Goal: Task Accomplishment & Management: Manage account settings

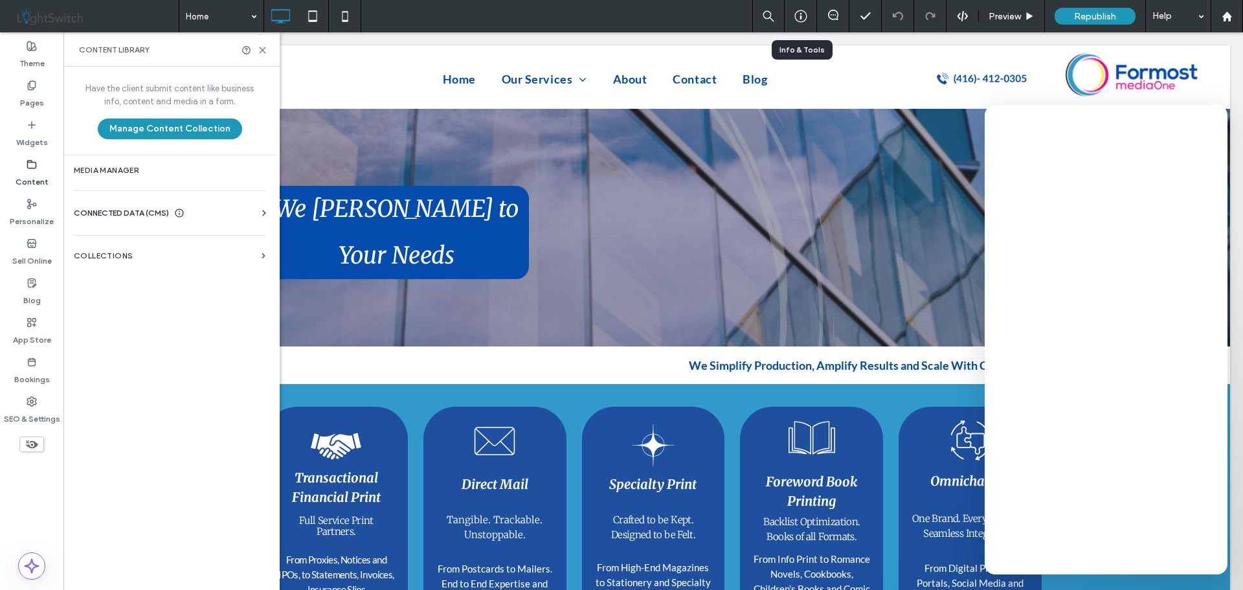
click at [803, 15] on icon at bounding box center [800, 16] width 13 height 13
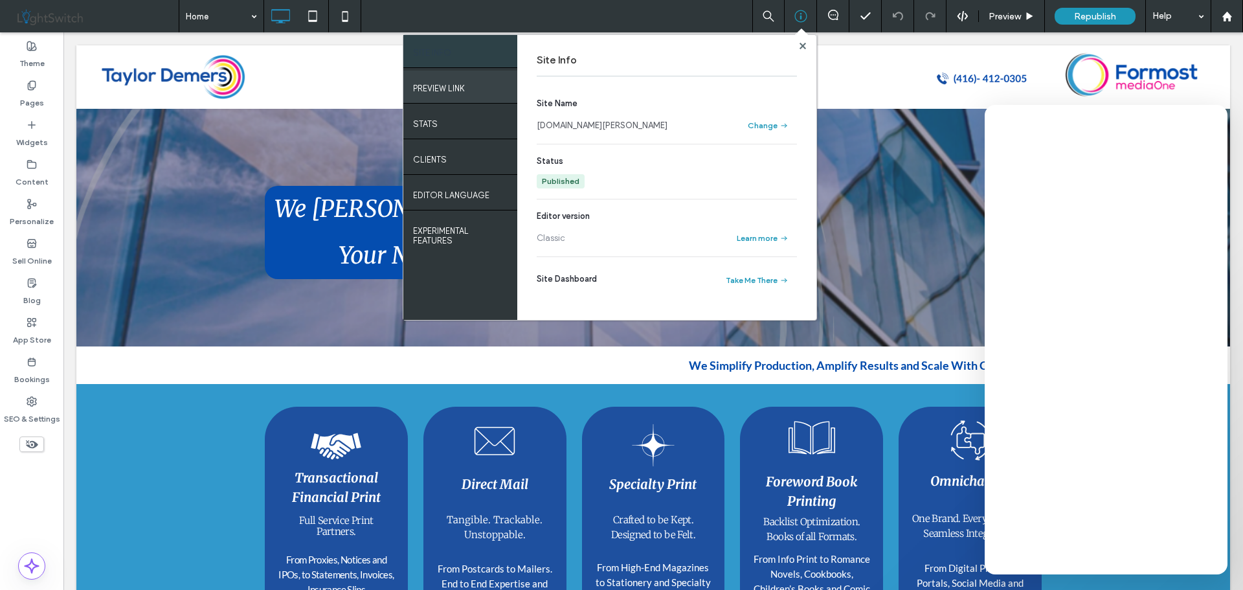
click at [450, 91] on label "PREVIEW LINK" at bounding box center [439, 85] width 52 height 16
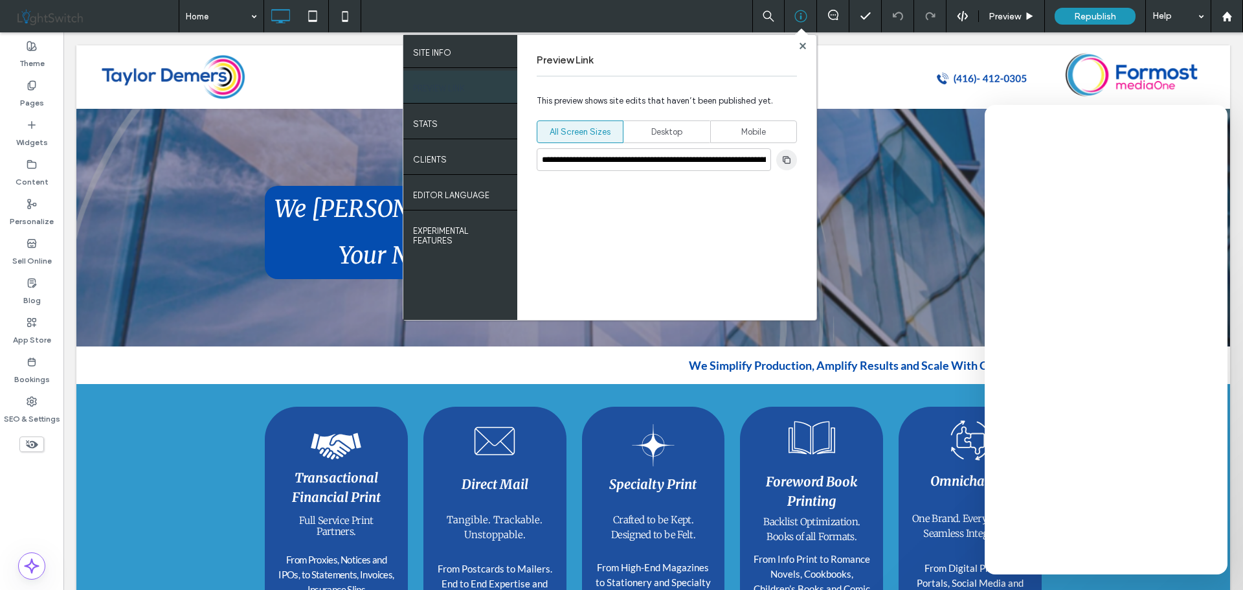
click at [786, 158] on use "button" at bounding box center [787, 159] width 8 height 8
click at [801, 45] on use at bounding box center [802, 45] width 6 height 6
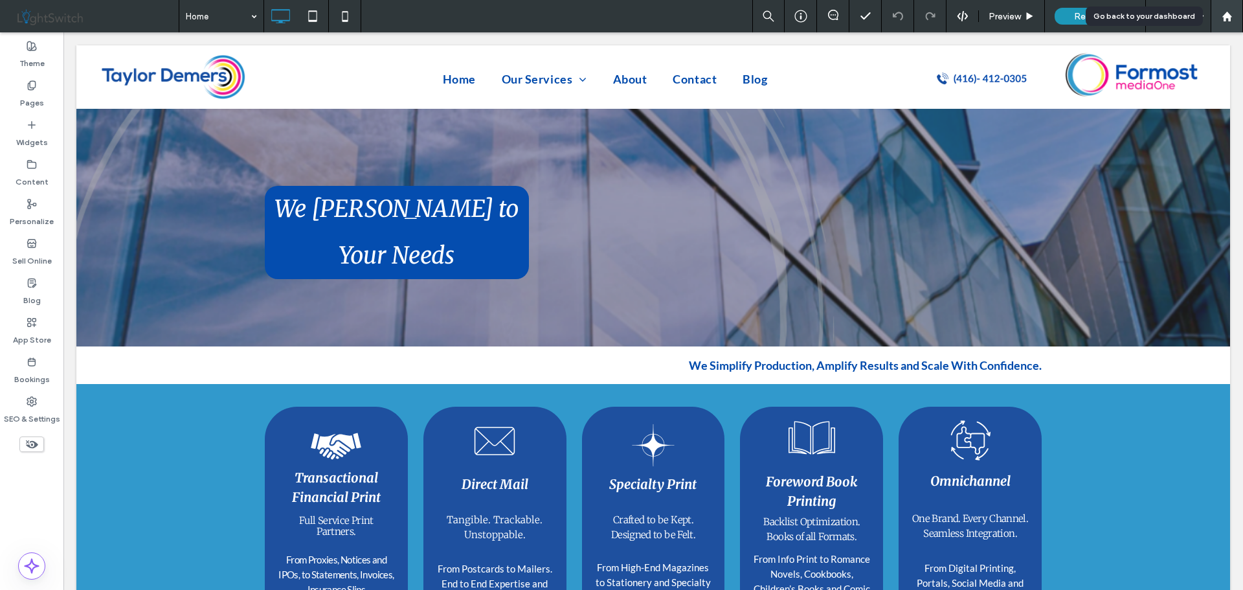
click at [1229, 16] on use at bounding box center [1226, 16] width 10 height 10
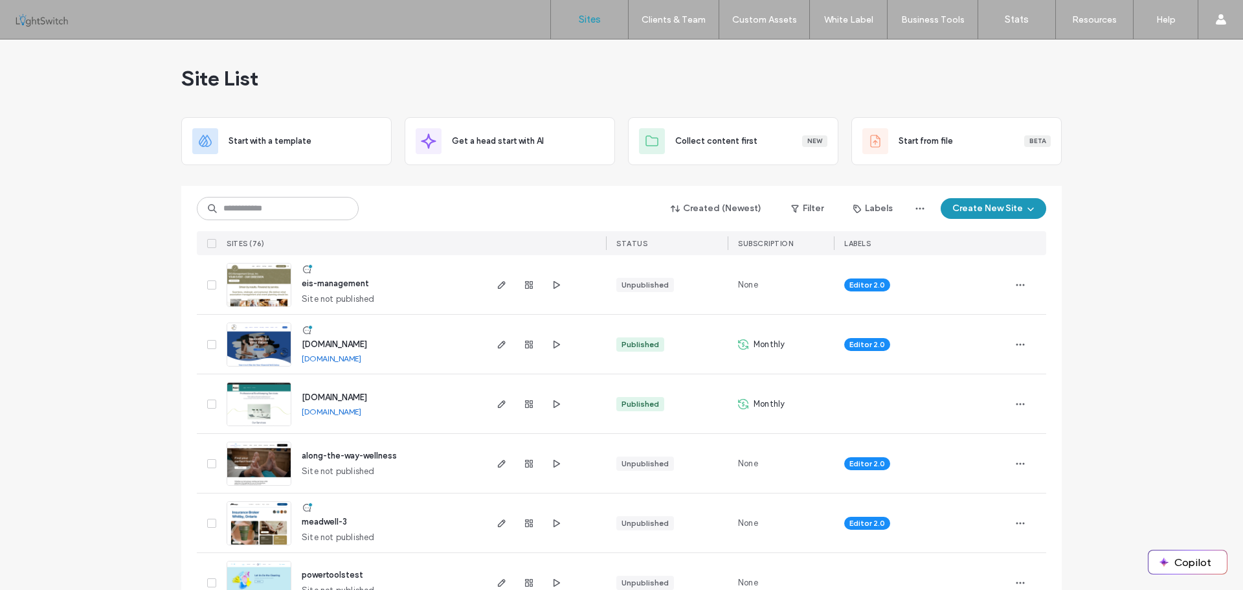
click at [667, 50] on label "Client Management" at bounding box center [676, 53] width 76 height 10
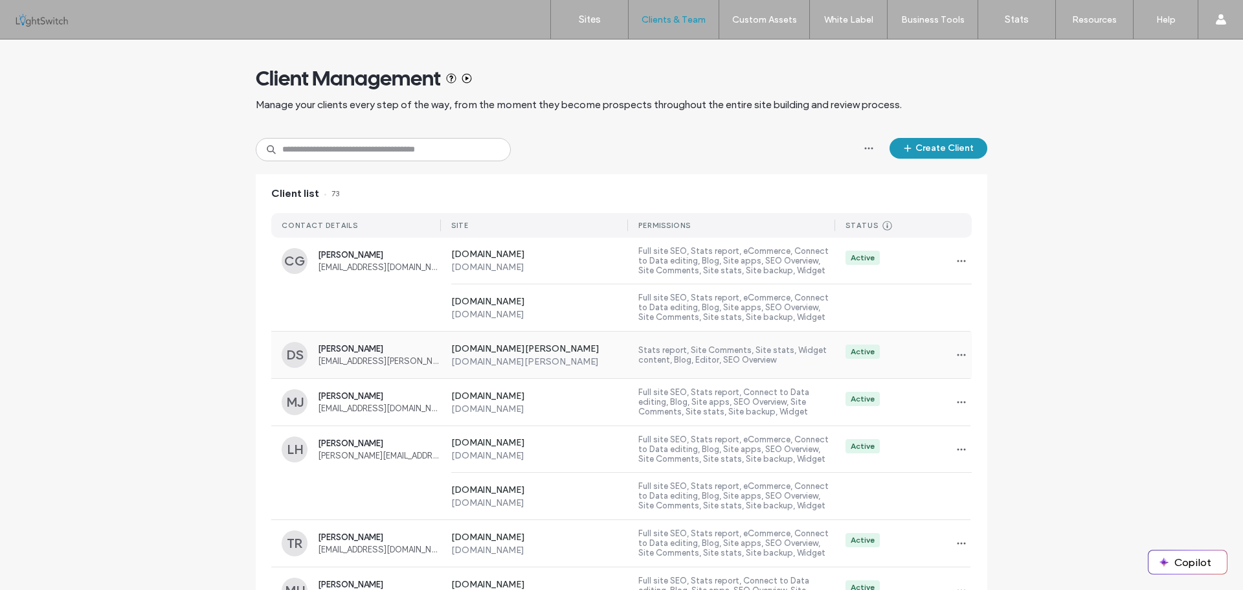
click at [351, 350] on span "Dani Saavedra" at bounding box center [379, 349] width 123 height 10
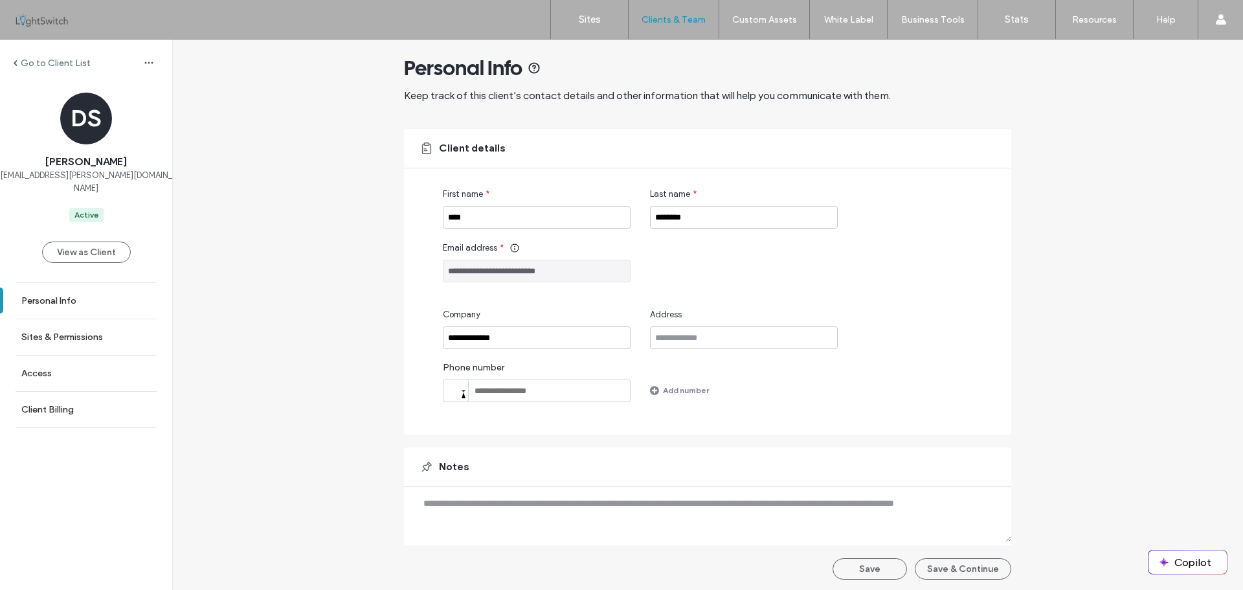
scroll to position [13, 0]
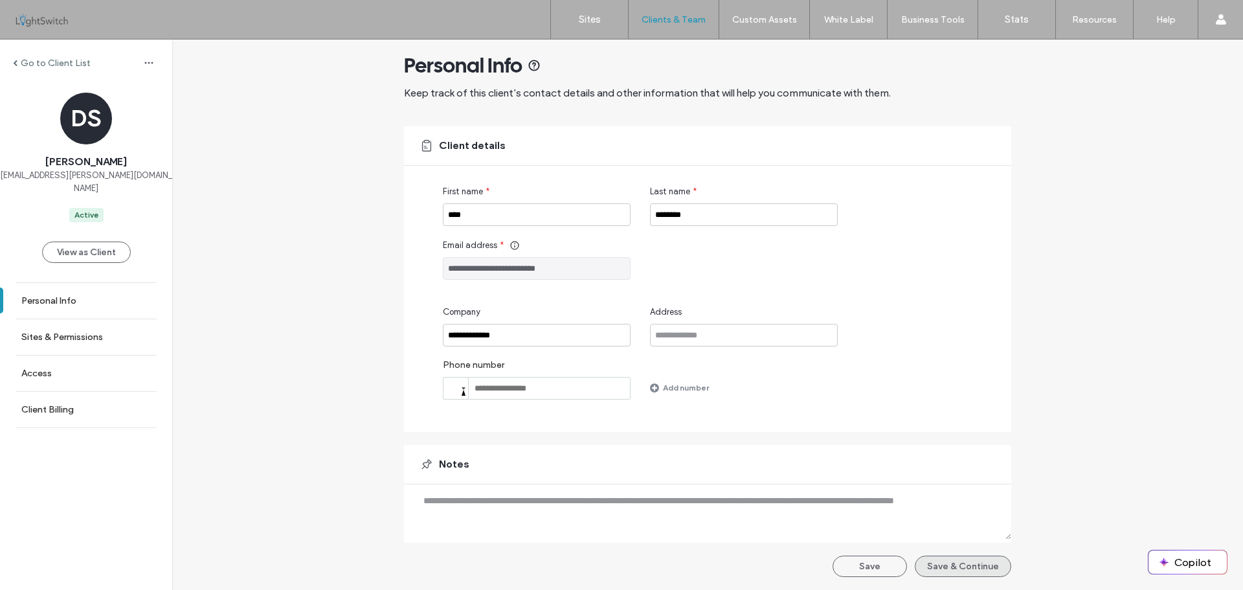
click at [949, 568] on button "Save & Continue" at bounding box center [963, 565] width 96 height 21
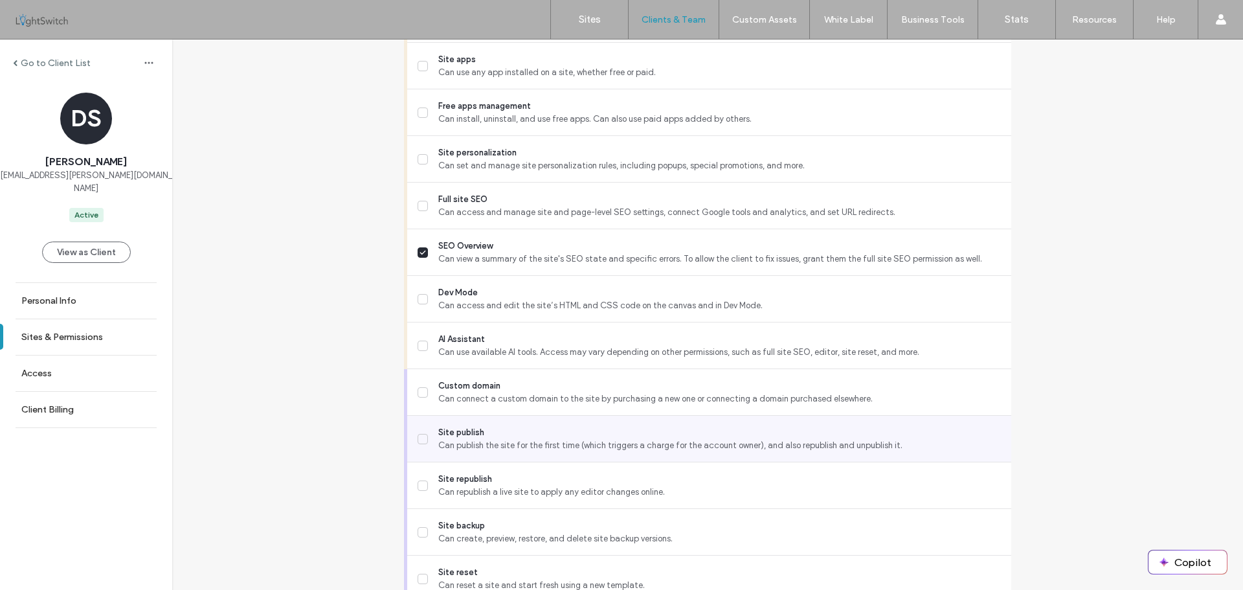
scroll to position [1097, 0]
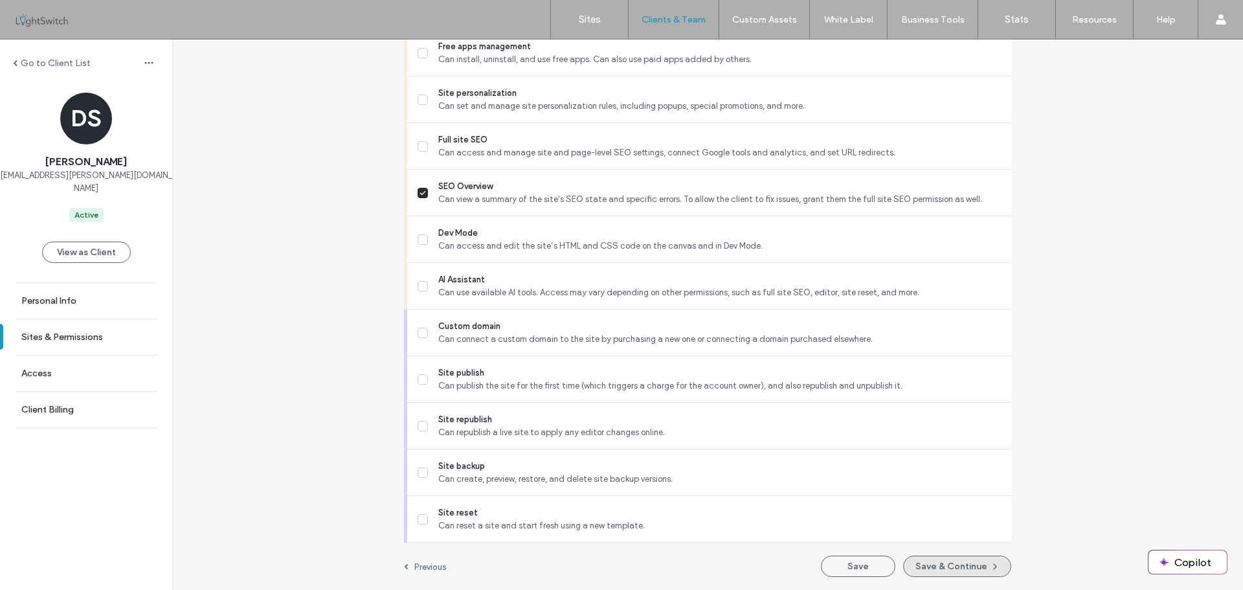
click at [940, 570] on button "Save & Continue" at bounding box center [957, 565] width 108 height 21
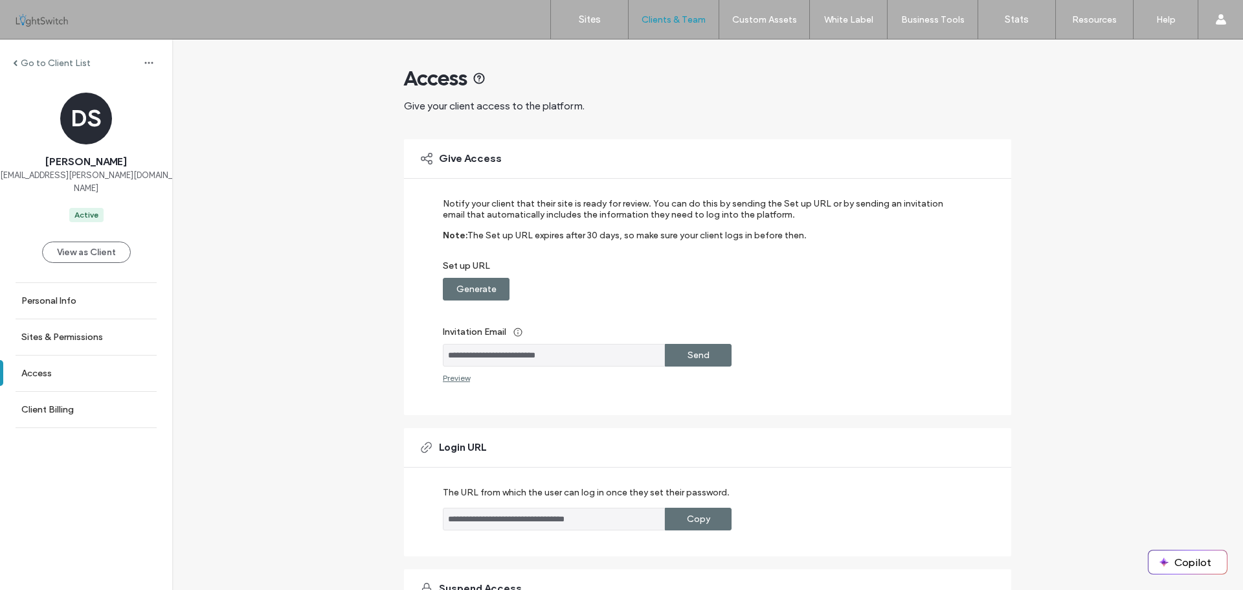
scroll to position [151, 0]
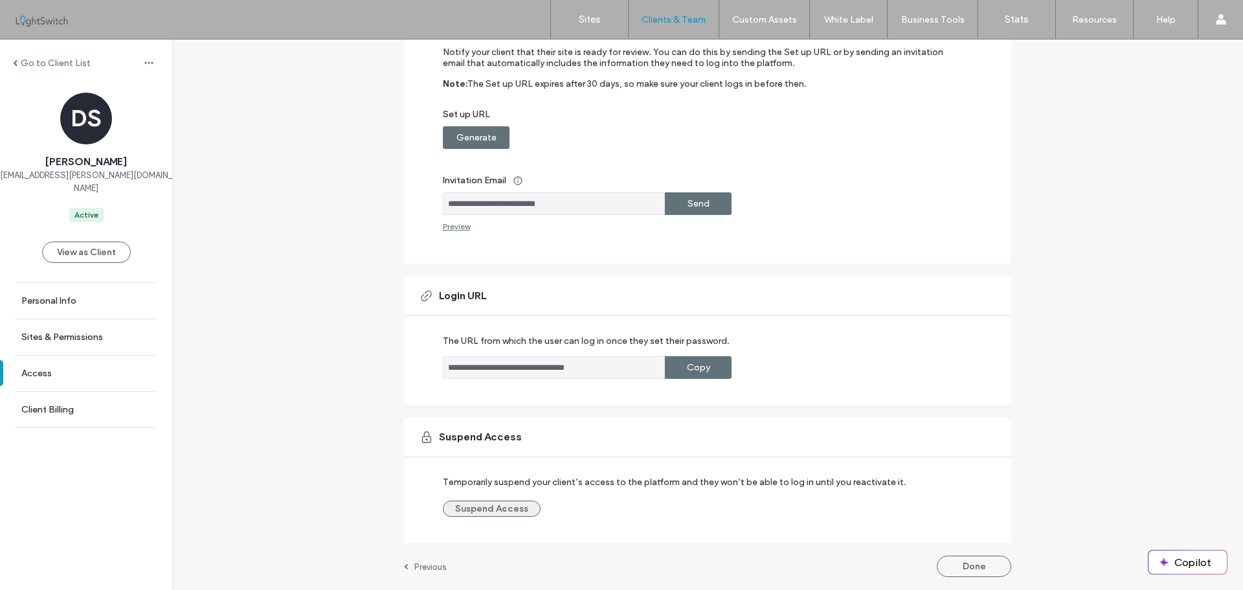
click at [504, 507] on button "Suspend Access" at bounding box center [492, 508] width 98 height 16
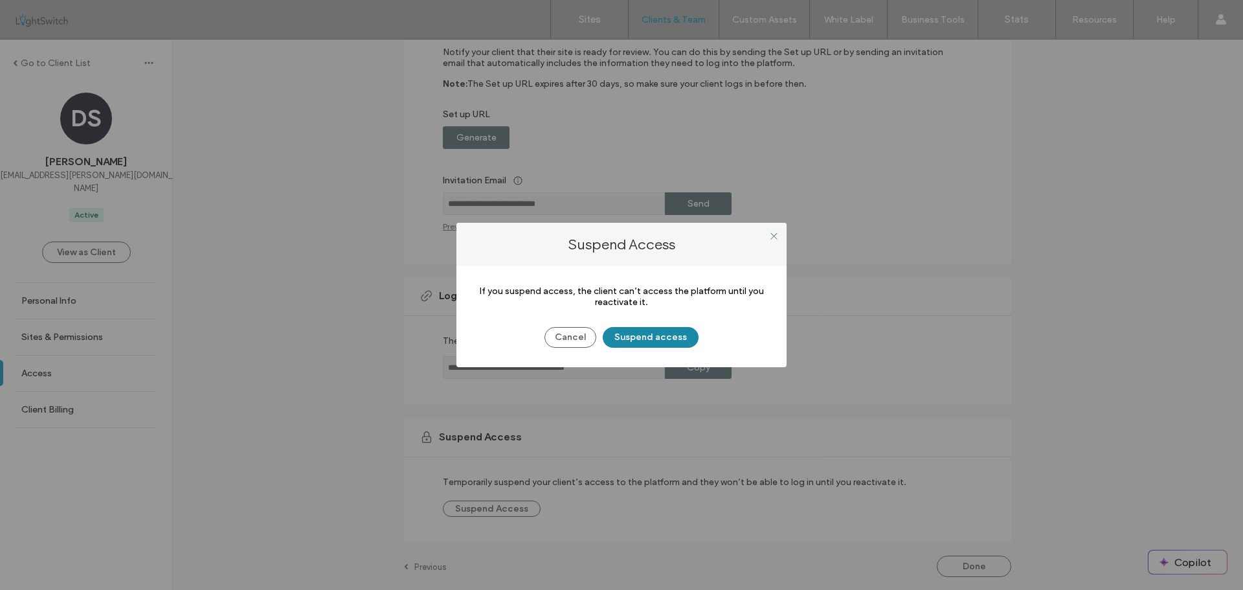
click at [643, 344] on button "Suspend access" at bounding box center [651, 337] width 96 height 21
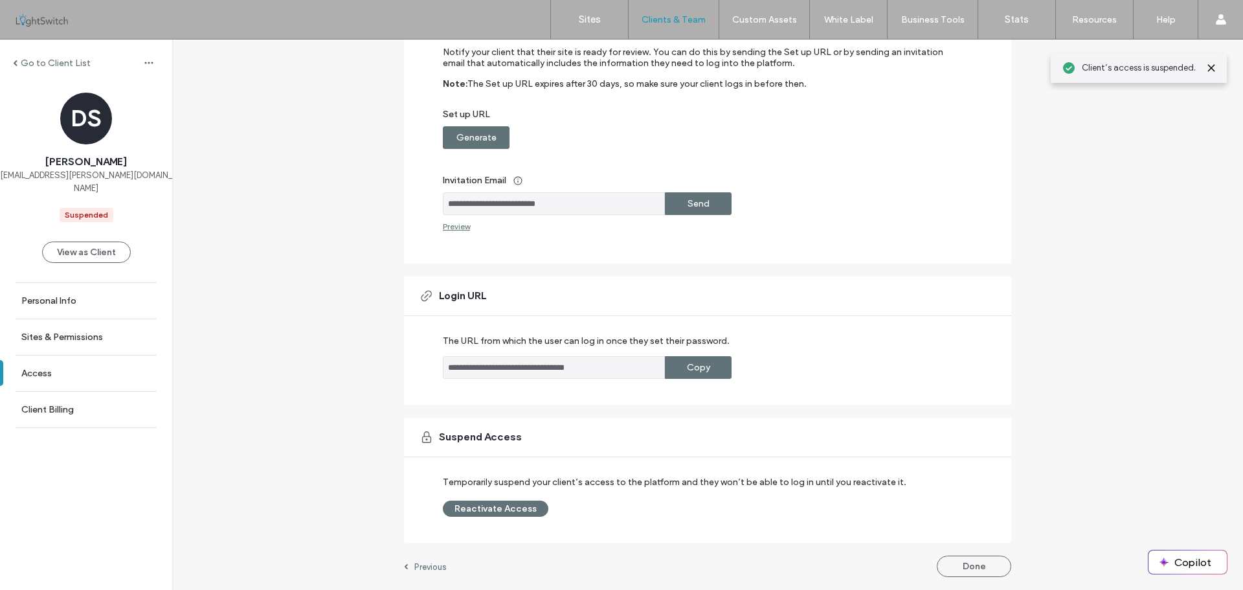
click at [961, 567] on button "Done" at bounding box center [974, 565] width 74 height 21
